Goal: Navigation & Orientation: Find specific page/section

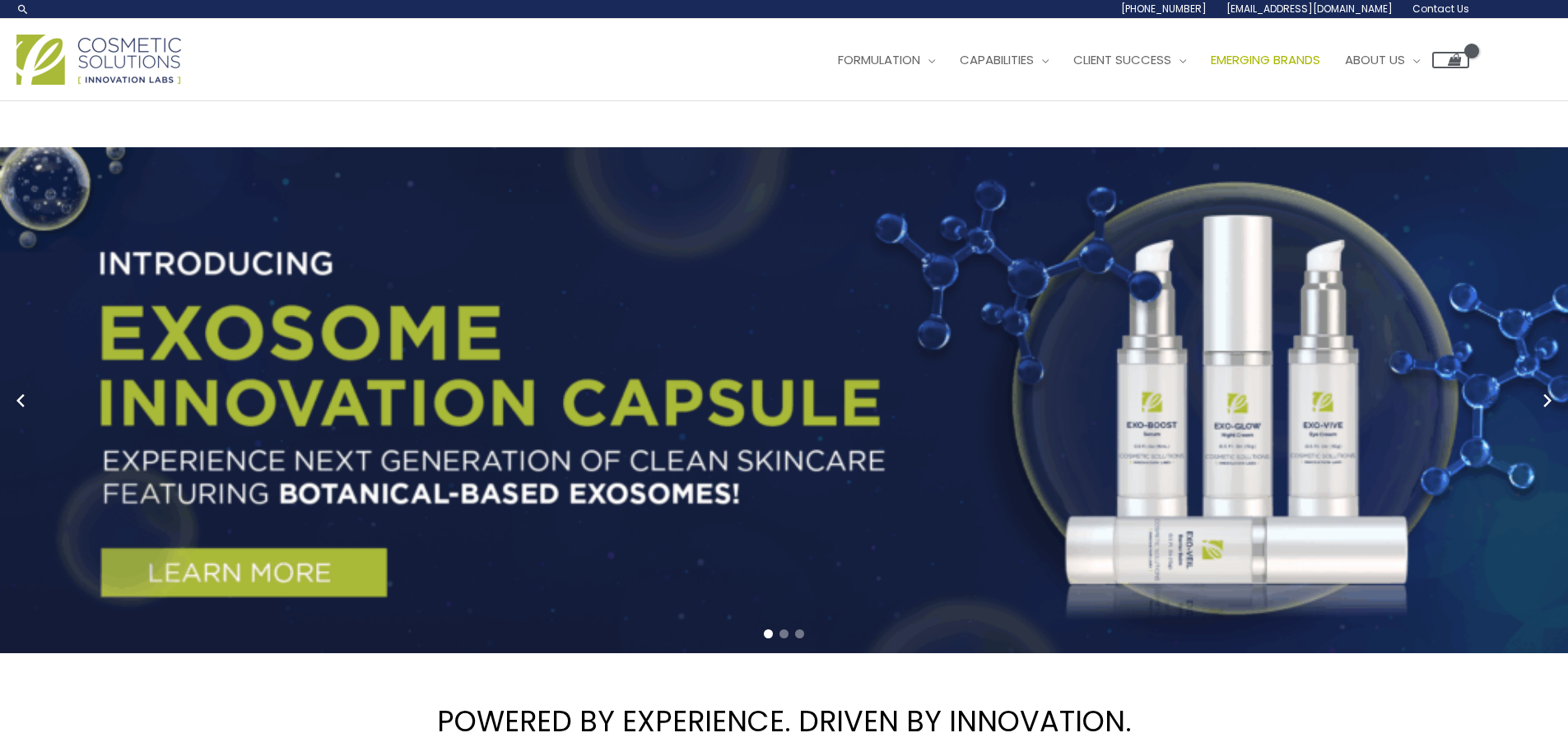
click at [1211, 68] on span "Emerging Brands" at bounding box center [1265, 59] width 109 height 18
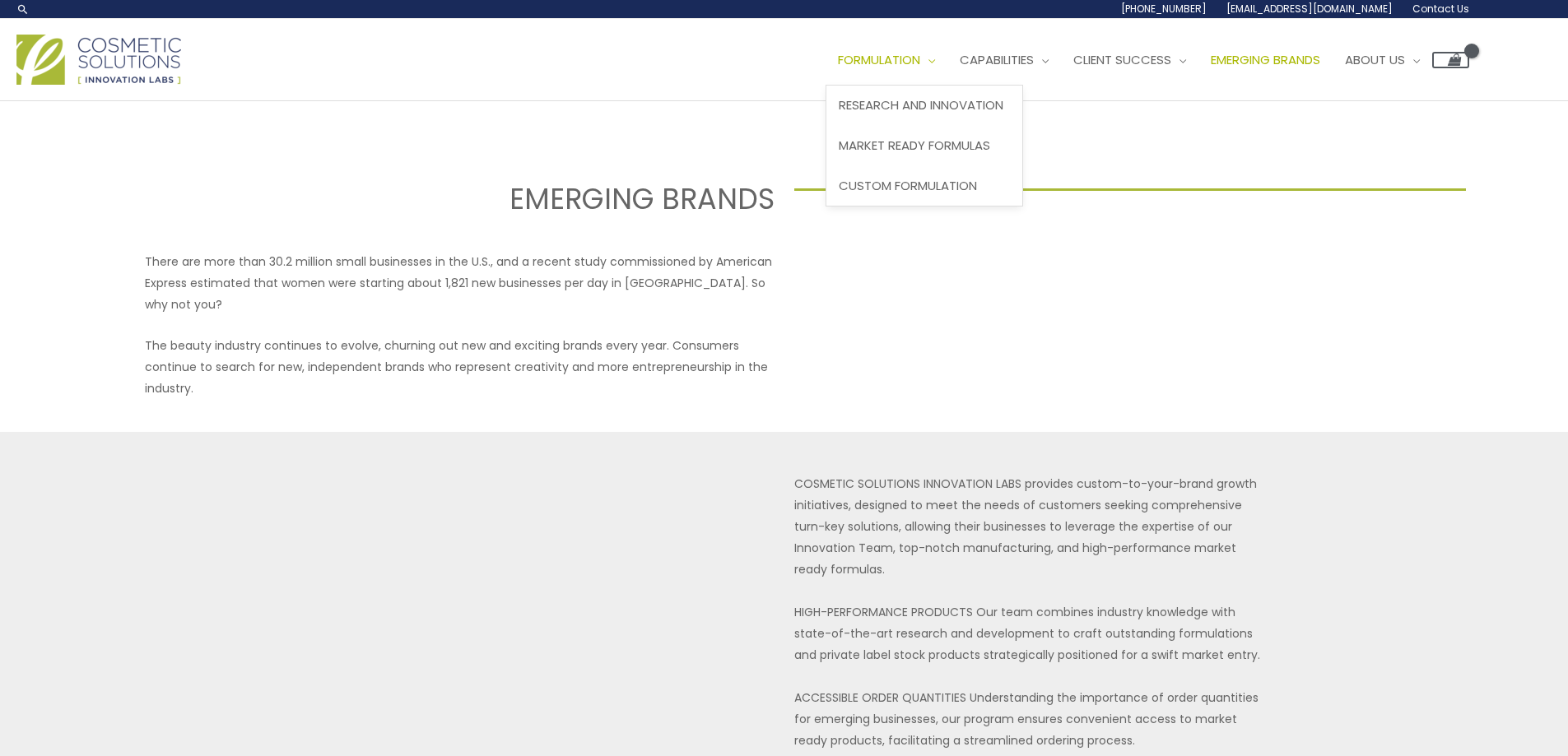
click at [838, 68] on span "Formulation" at bounding box center [878, 59] width 82 height 18
